Goal: Task Accomplishment & Management: Use online tool/utility

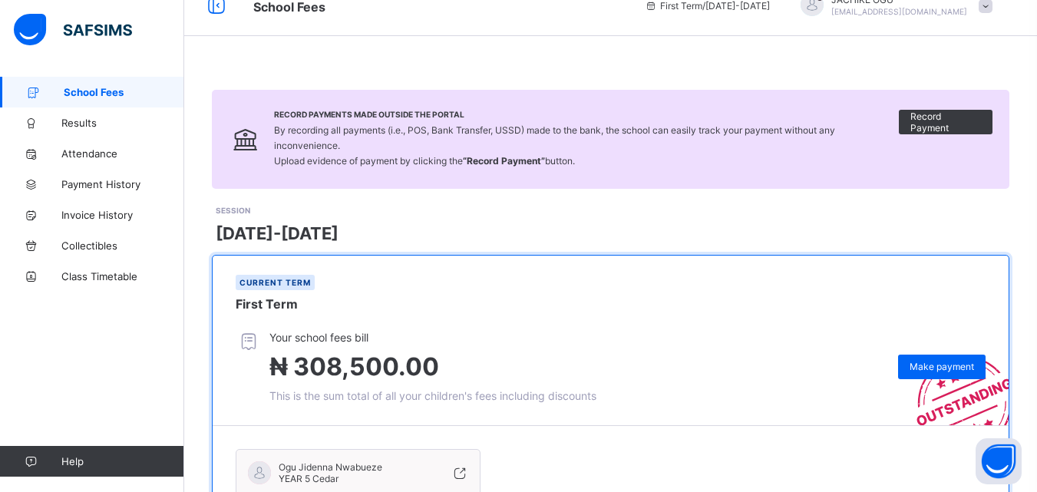
scroll to position [213, 0]
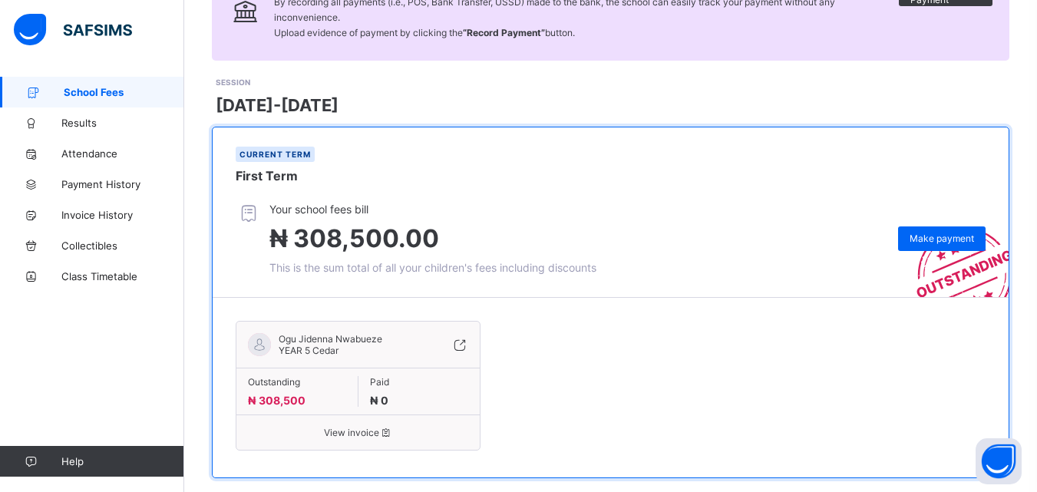
scroll to position [178, 0]
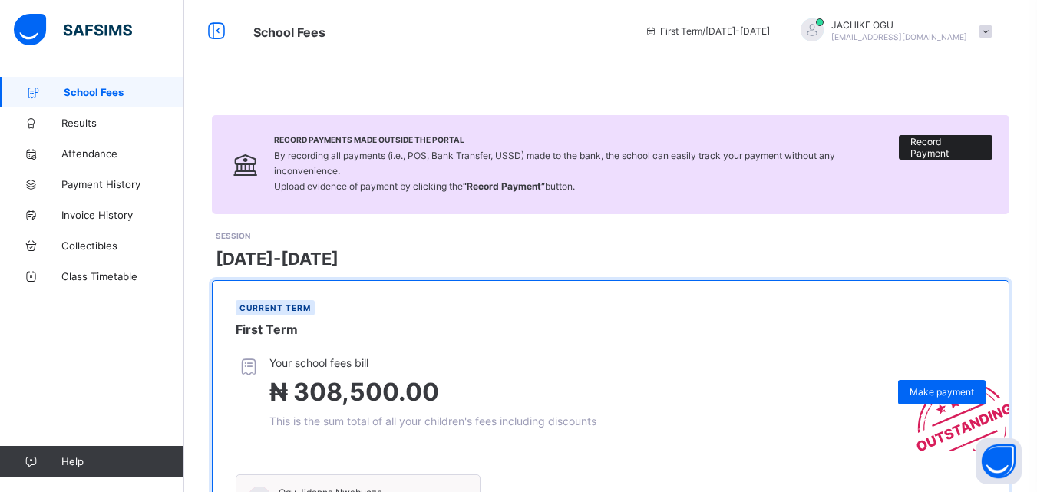
click at [938, 150] on span "Record Payment" at bounding box center [946, 147] width 71 height 23
